Goal: Information Seeking & Learning: Learn about a topic

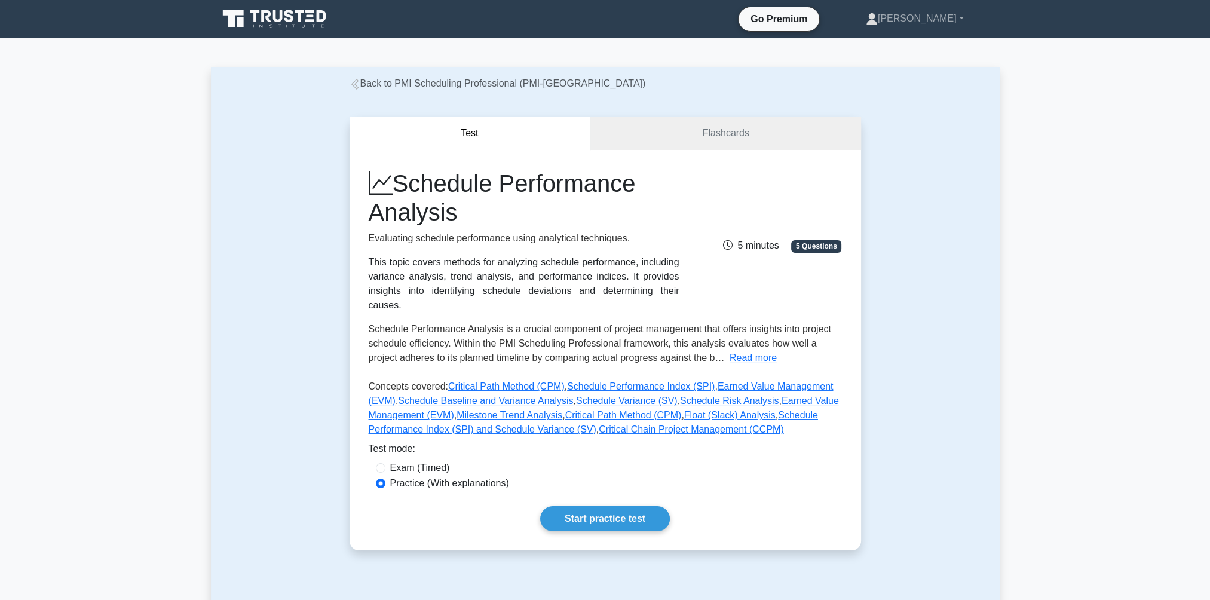
drag, startPoint x: 434, startPoint y: 208, endPoint x: 452, endPoint y: 222, distance: 22.2
click at [452, 222] on h1 "Schedule Performance Analysis" at bounding box center [524, 197] width 311 height 57
drag, startPoint x: 452, startPoint y: 222, endPoint x: 432, endPoint y: 195, distance: 33.3
copy h1 "Schedule Performance Analysis"
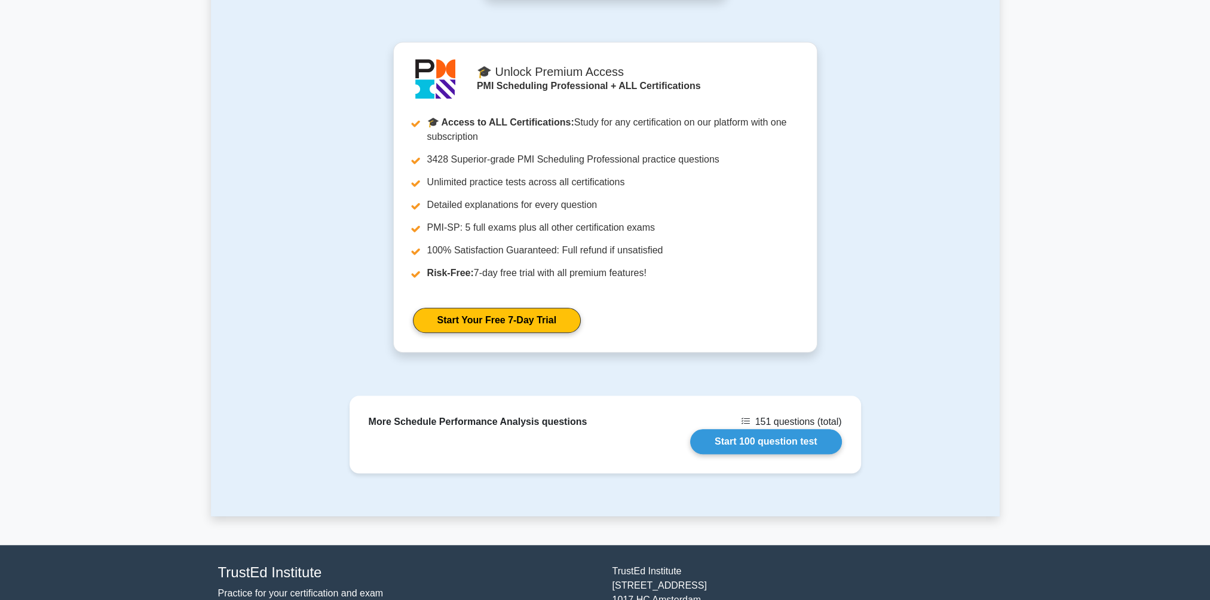
scroll to position [1145, 0]
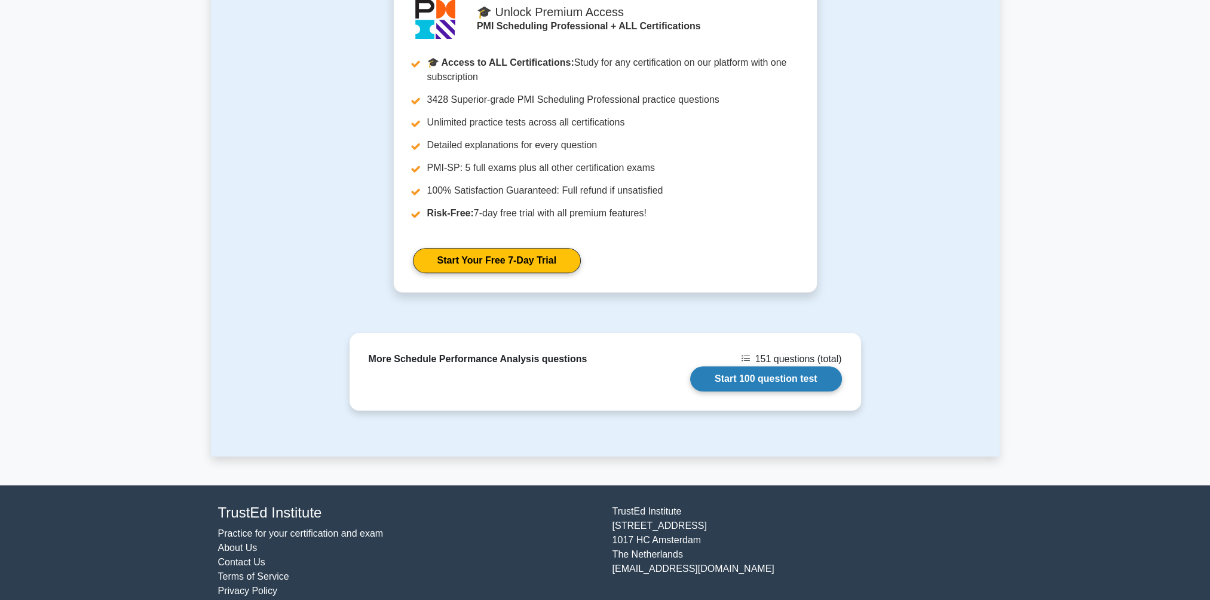
drag, startPoint x: 728, startPoint y: 361, endPoint x: 735, endPoint y: 352, distance: 11.5
click at [728, 366] on link "Start 100 question test" at bounding box center [766, 378] width 152 height 25
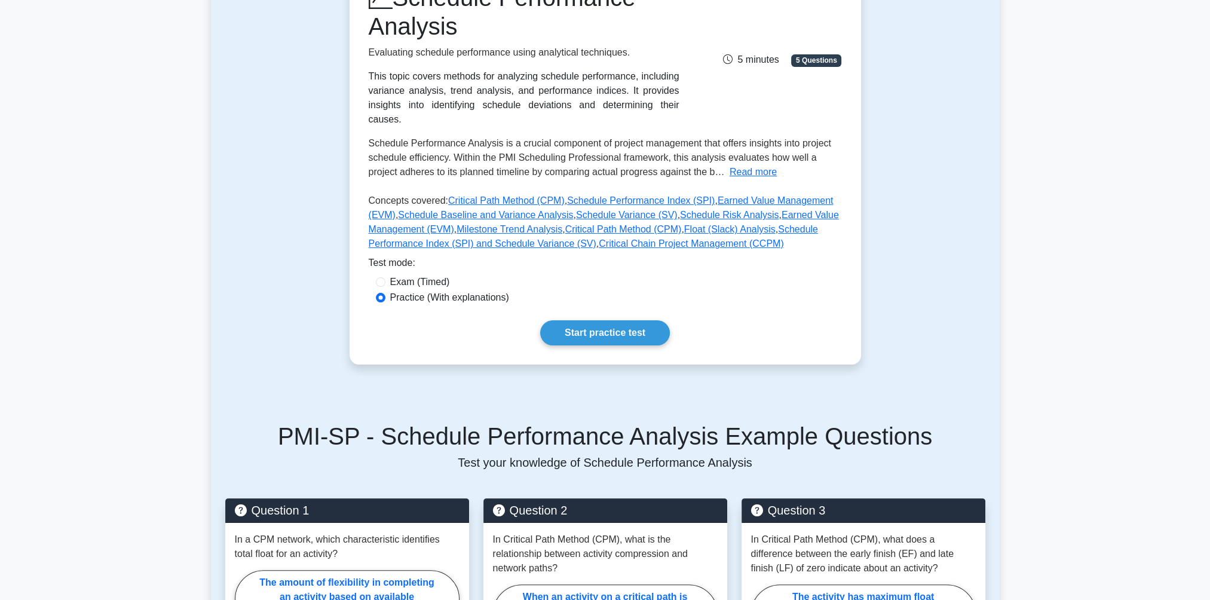
scroll to position [0, 0]
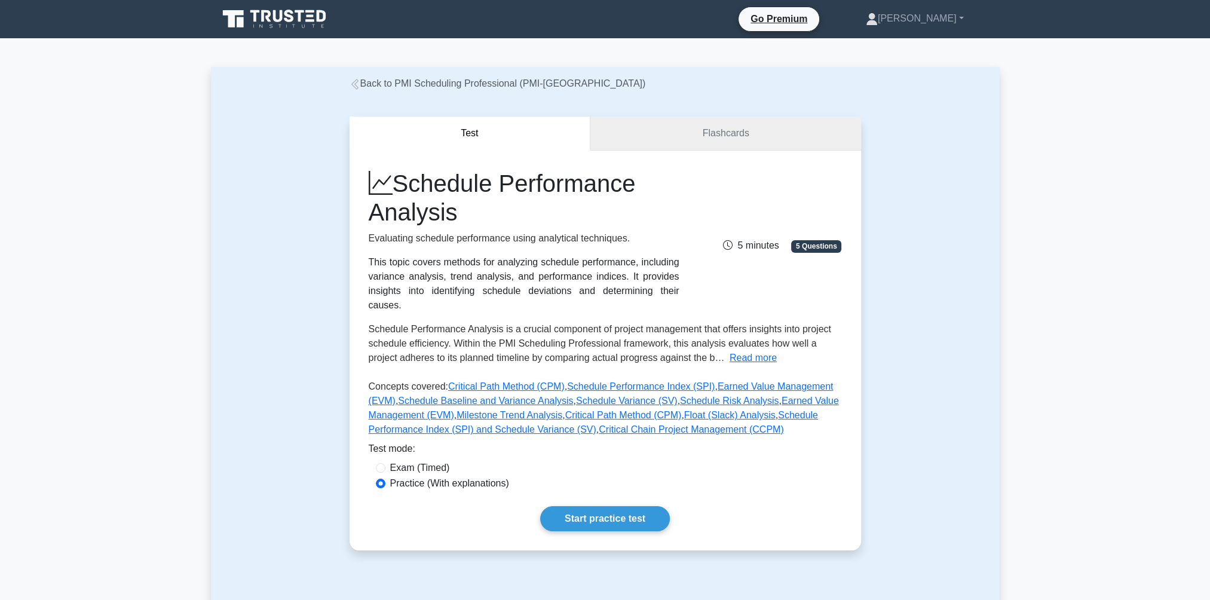
click at [632, 133] on link "Flashcards" at bounding box center [725, 133] width 270 height 34
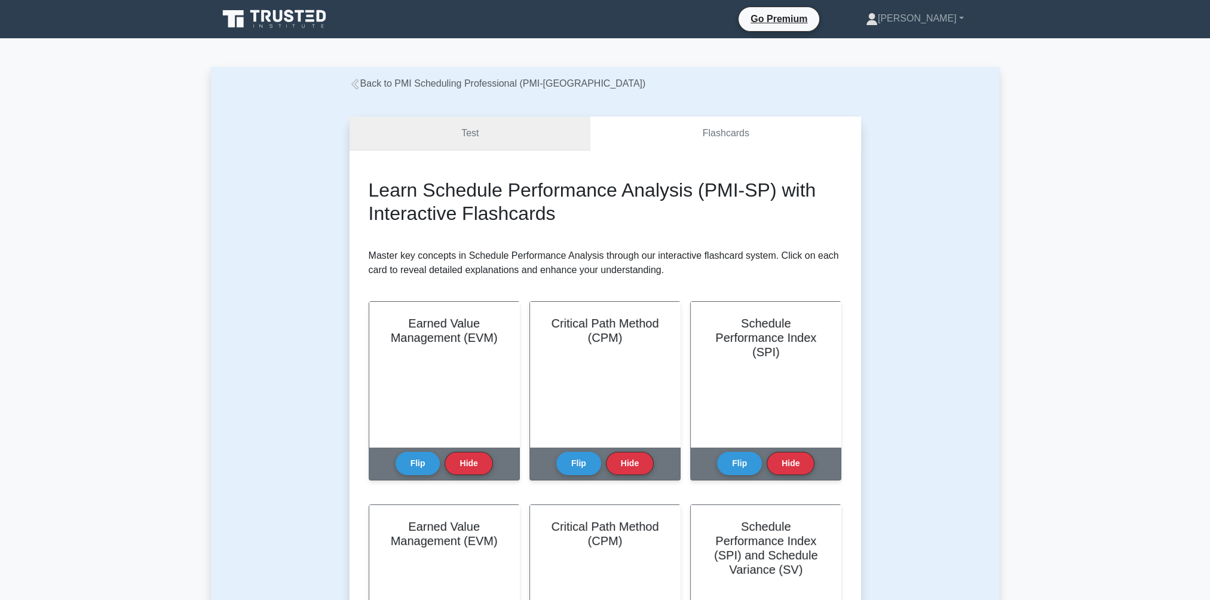
click at [467, 139] on link "Test" at bounding box center [469, 133] width 241 height 34
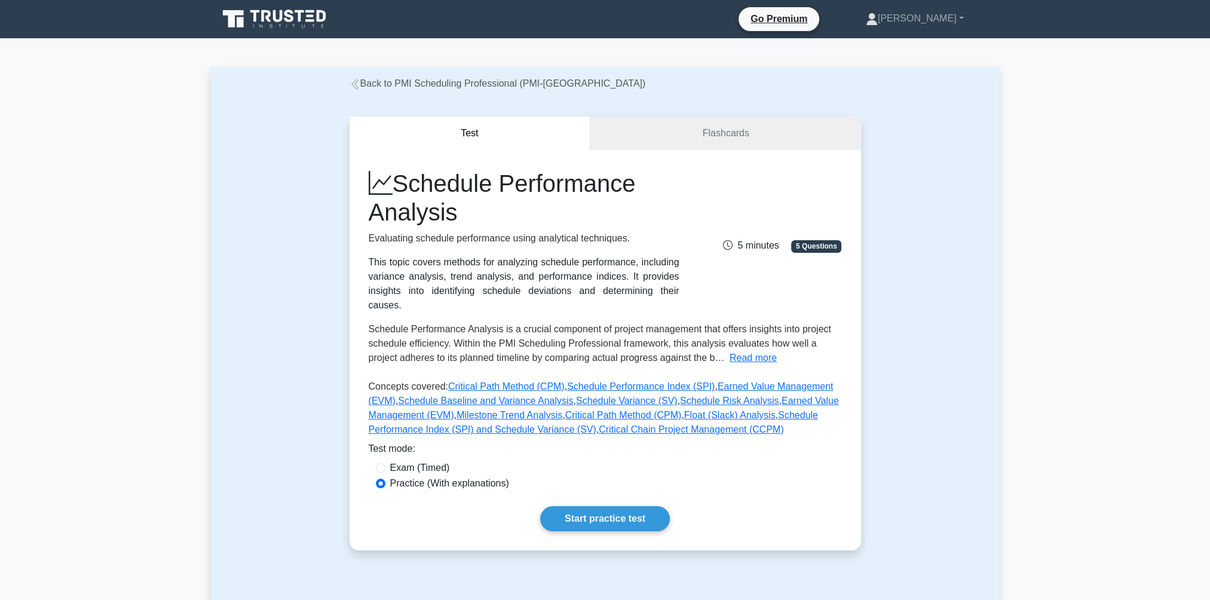
drag, startPoint x: 405, startPoint y: 177, endPoint x: 470, endPoint y: 217, distance: 75.9
click at [470, 217] on h1 "Schedule Performance Analysis" at bounding box center [524, 197] width 311 height 57
drag, startPoint x: 470, startPoint y: 217, endPoint x: 427, endPoint y: 204, distance: 44.6
copy h1 "chedule Performance Analysis"
click at [733, 351] on button "Read more" at bounding box center [752, 358] width 47 height 14
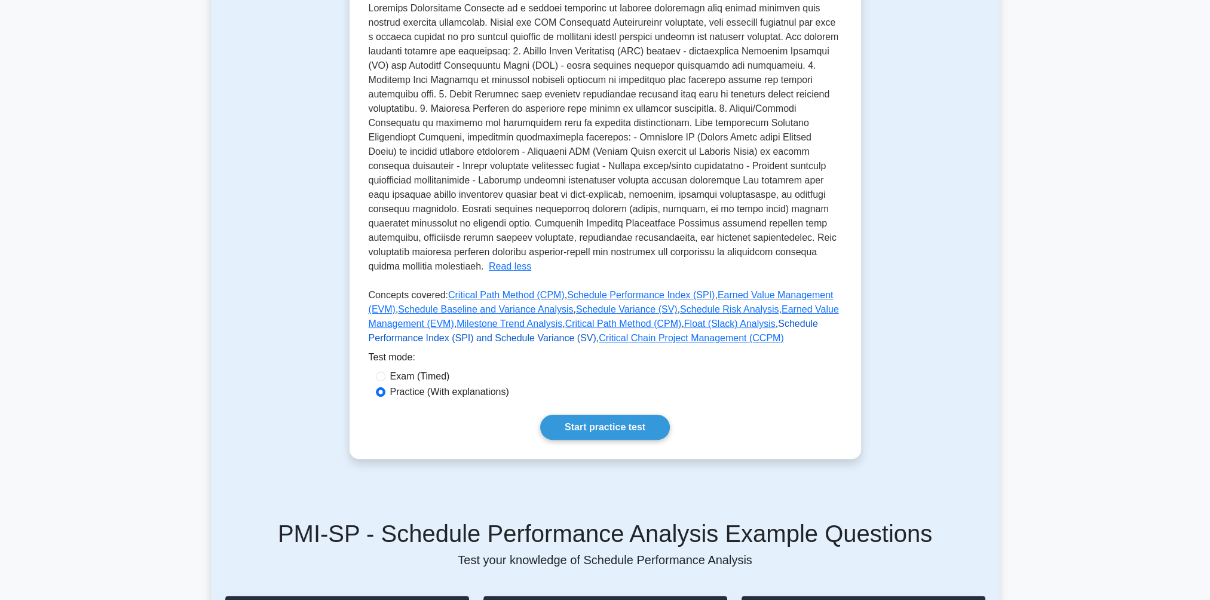
scroll to position [358, 0]
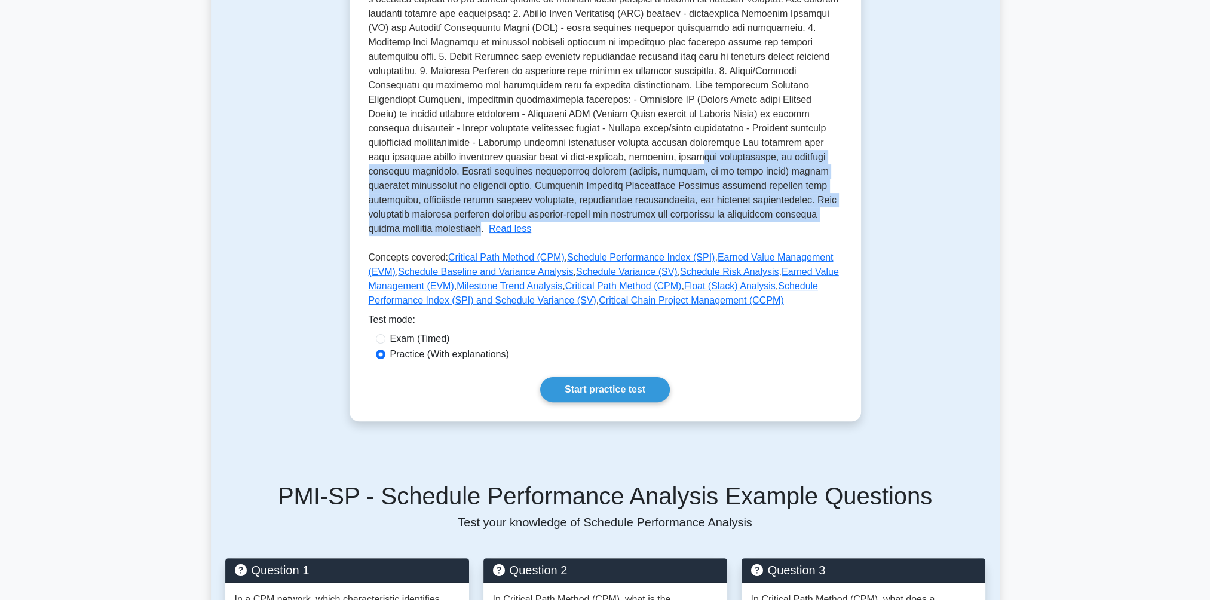
drag, startPoint x: 698, startPoint y: 198, endPoint x: 487, endPoint y: 146, distance: 217.2
click at [487, 146] on span at bounding box center [604, 99] width 470 height 268
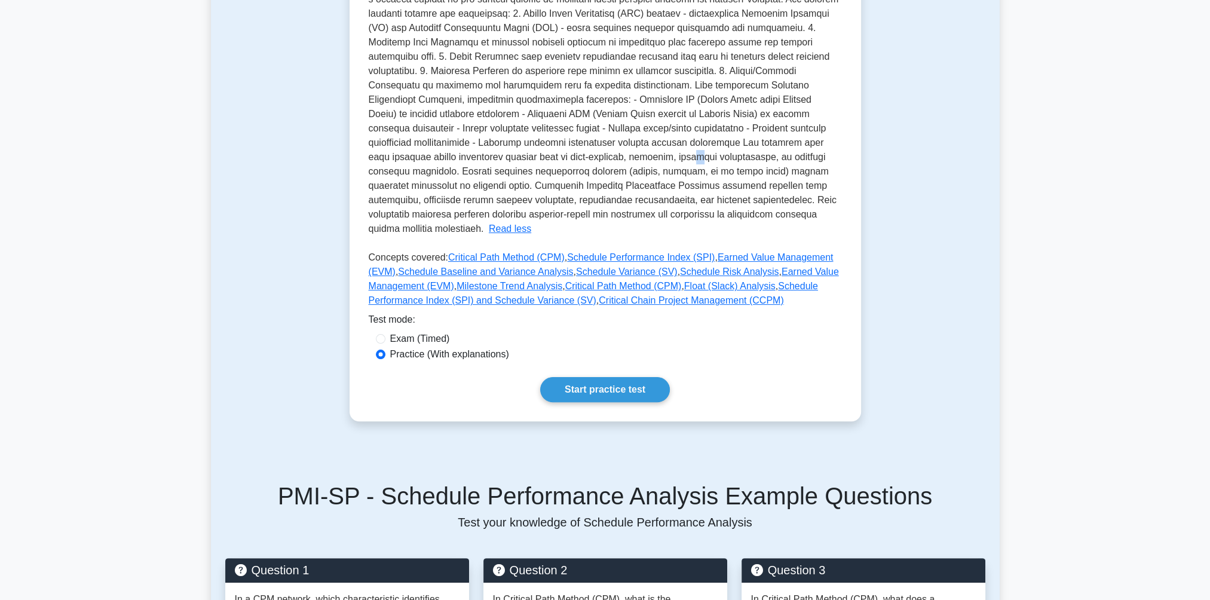
click at [487, 146] on span at bounding box center [604, 99] width 470 height 268
drag, startPoint x: 487, startPoint y: 146, endPoint x: 480, endPoint y: 162, distance: 17.1
click at [483, 155] on span at bounding box center [604, 99] width 470 height 268
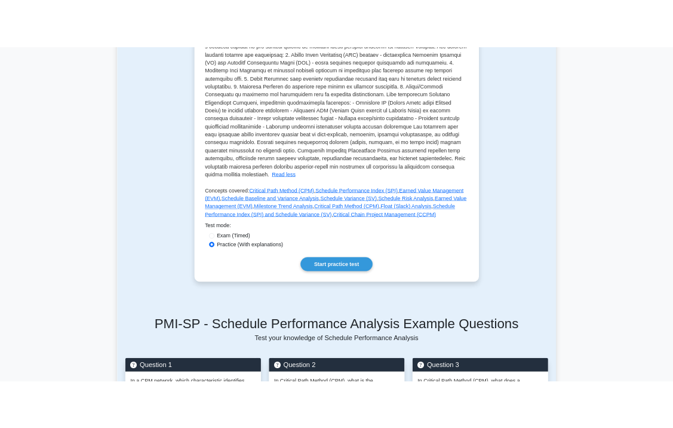
scroll to position [0, 0]
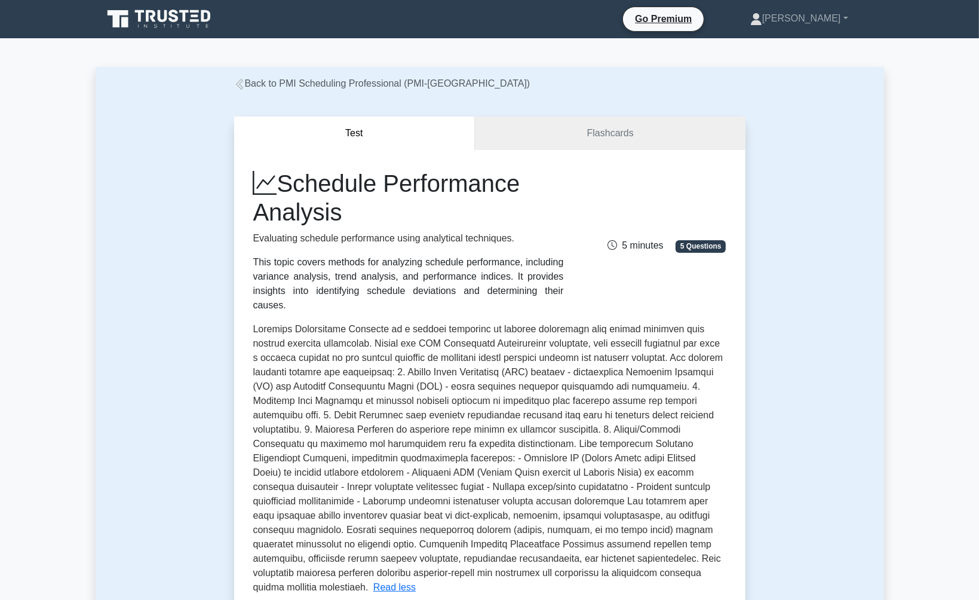
click at [329, 294] on div "This topic covers methods for analyzing schedule performance, including varianc…" at bounding box center [408, 283] width 311 height 57
drag, startPoint x: 287, startPoint y: 182, endPoint x: 339, endPoint y: 207, distance: 57.7
click at [339, 207] on h1 "Schedule Performance Analysis" at bounding box center [408, 197] width 311 height 57
drag, startPoint x: 339, startPoint y: 207, endPoint x: 312, endPoint y: 189, distance: 33.1
copy h1 "Schedule Performance Analysis"
